Goal: Transaction & Acquisition: Purchase product/service

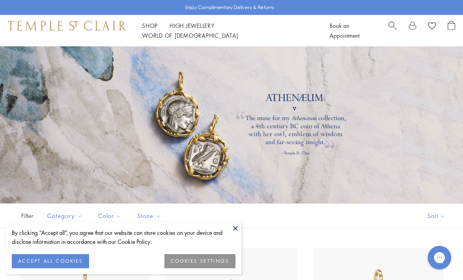
scroll to position [42, 0]
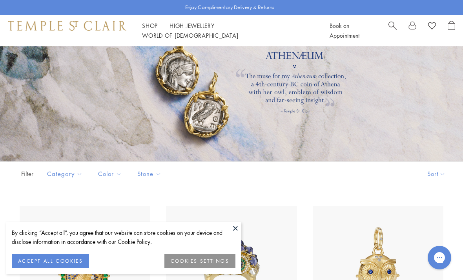
click at [143, 29] on link "Shop Shop" at bounding box center [150, 26] width 16 height 8
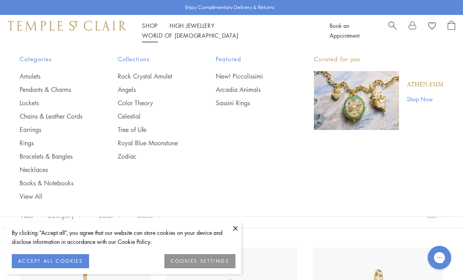
click at [43, 127] on link "Earrings" at bounding box center [53, 129] width 67 height 9
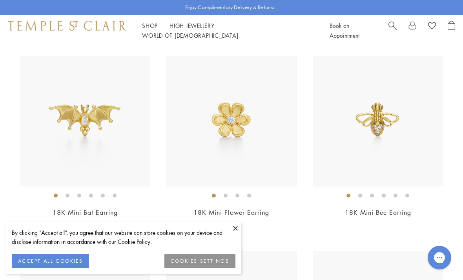
scroll to position [674, 0]
click at [382, 127] on img at bounding box center [377, 121] width 131 height 131
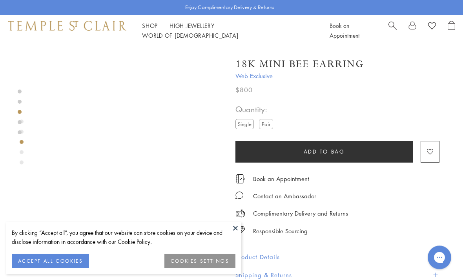
scroll to position [434, 0]
